Goal: Check status: Check status

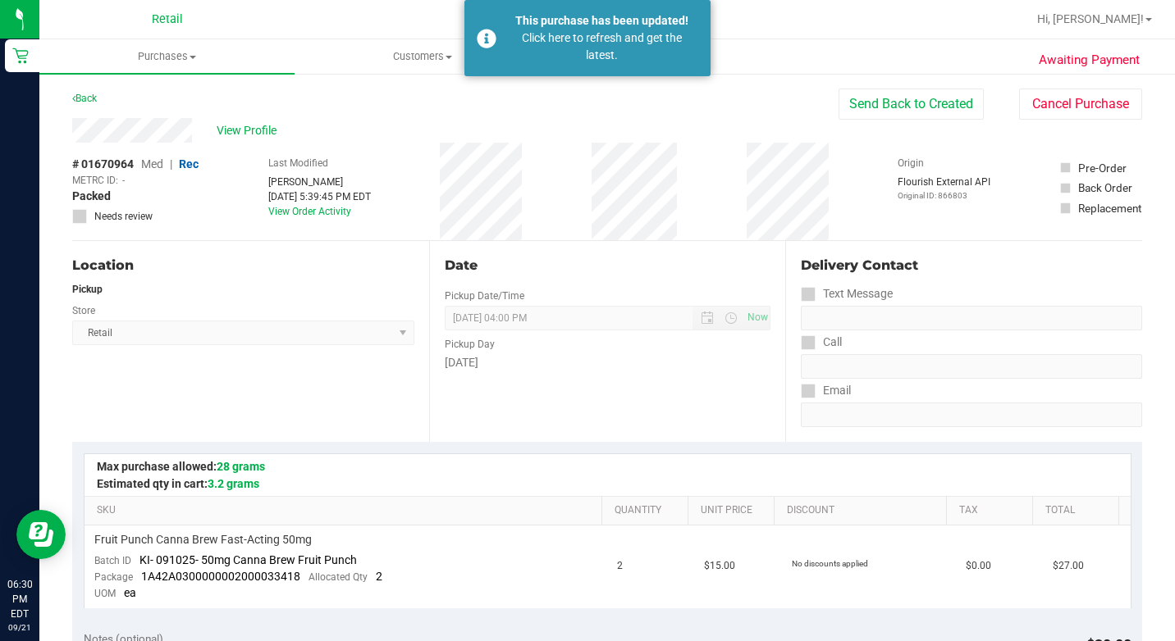
drag, startPoint x: 500, startPoint y: 112, endPoint x: 479, endPoint y: 96, distance: 25.8
click at [500, 112] on div "Back Send Back to Created Cancel Purchase" at bounding box center [607, 104] width 1070 height 30
click at [436, 60] on span "Customers" at bounding box center [421, 56] width 253 height 15
click at [415, 97] on li "All customers" at bounding box center [421, 99] width 255 height 20
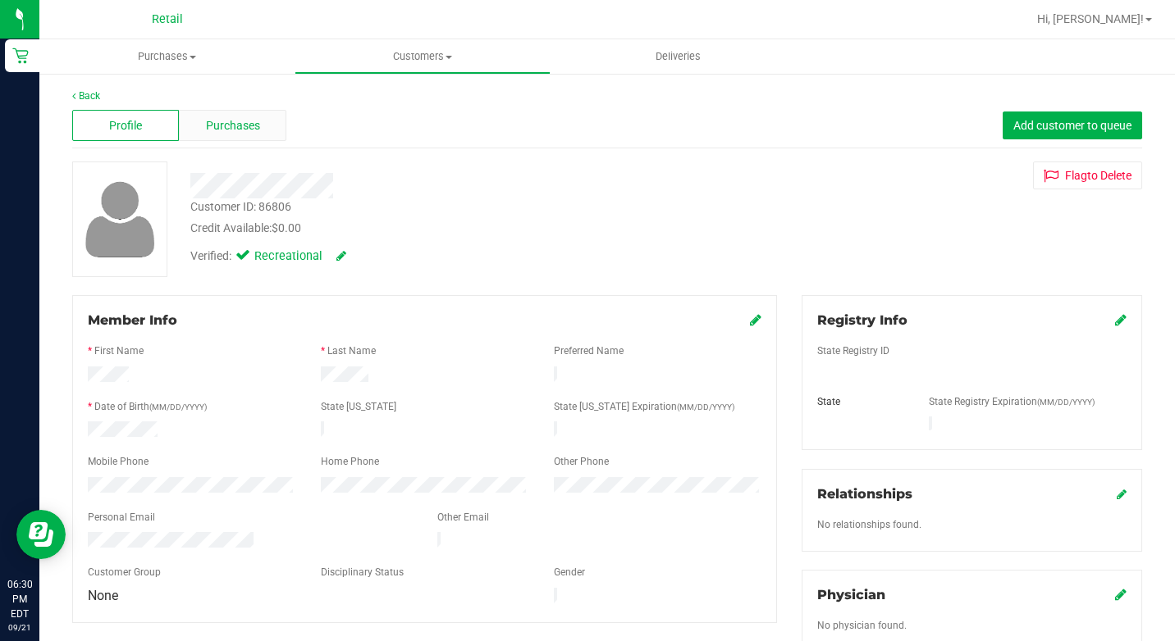
click at [231, 127] on span "Purchases" at bounding box center [233, 125] width 54 height 17
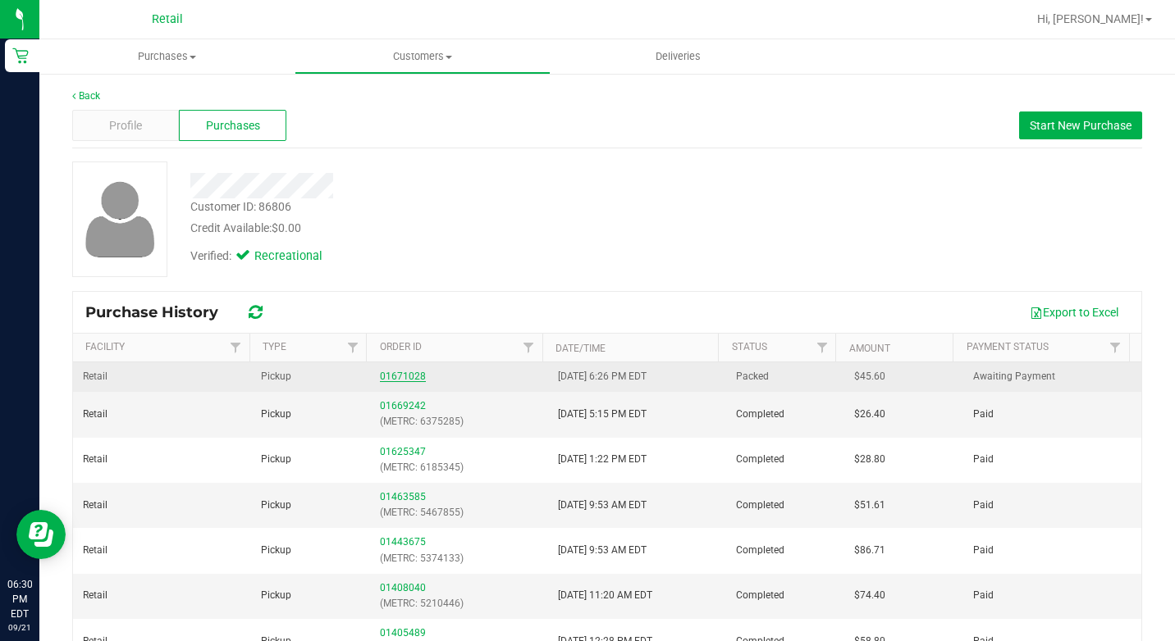
click at [387, 378] on link "01671028" at bounding box center [403, 376] width 46 height 11
